Goal: Task Accomplishment & Management: Use online tool/utility

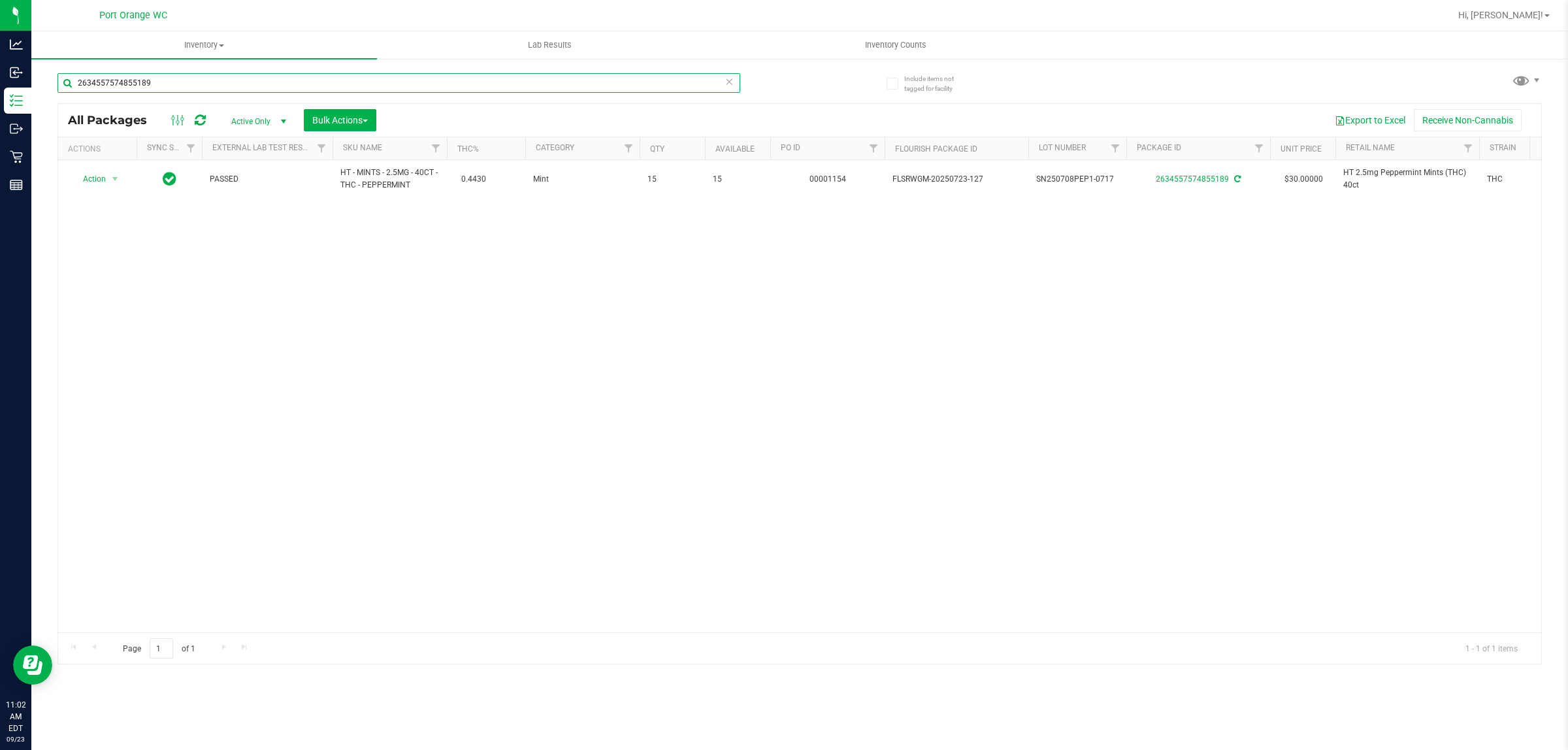
drag, startPoint x: 0, startPoint y: 0, endPoint x: 197, endPoint y: 85, distance: 214.6
click at [197, 85] on input "2634557574855189" at bounding box center [399, 83] width 683 height 19
type input "1951618467540729"
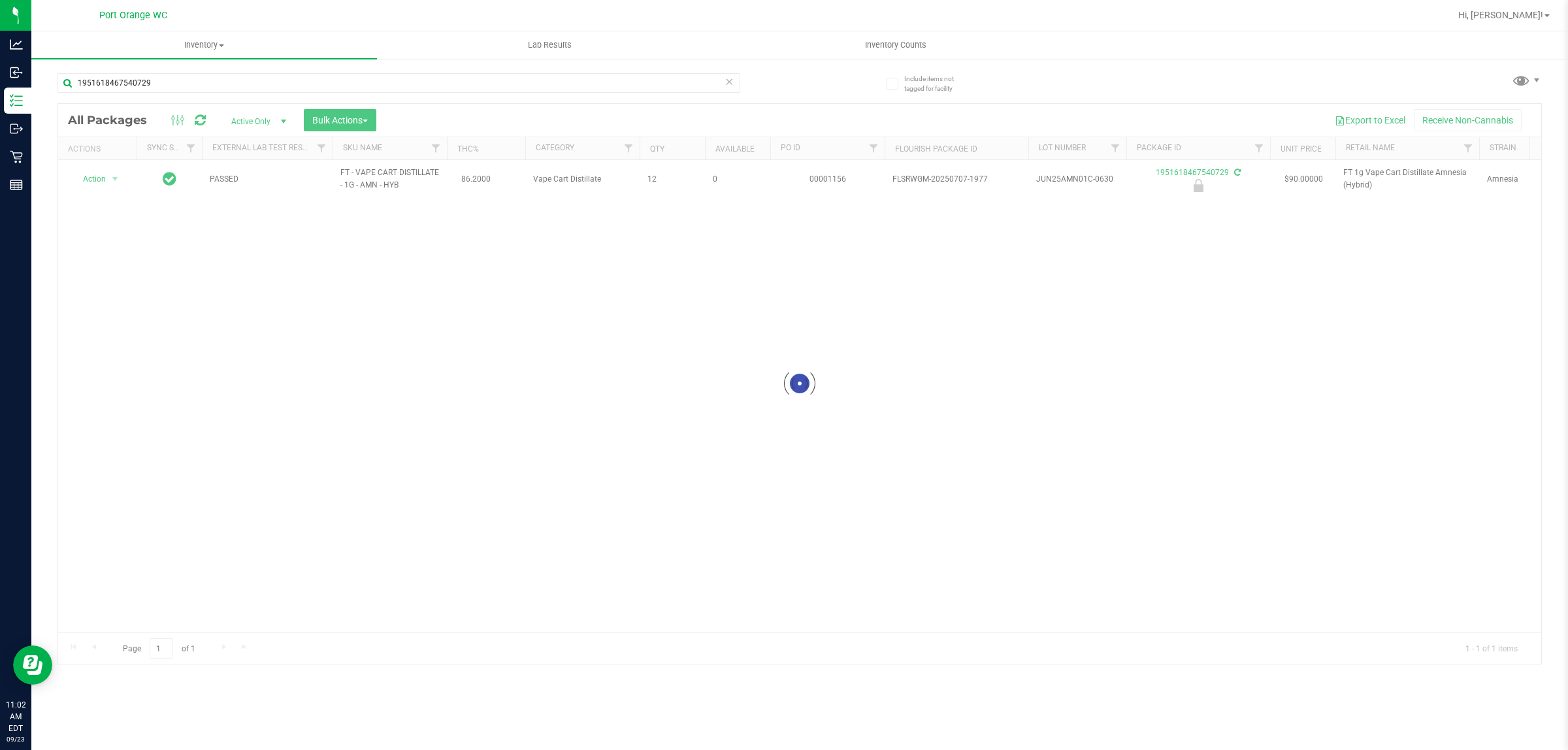
click at [96, 181] on div at bounding box center [800, 384] width 1484 height 560
click at [96, 181] on span "Action" at bounding box center [89, 179] width 35 height 18
click at [121, 325] on li "Unlock package" at bounding box center [114, 334] width 84 height 19
